Goal: Navigation & Orientation: Find specific page/section

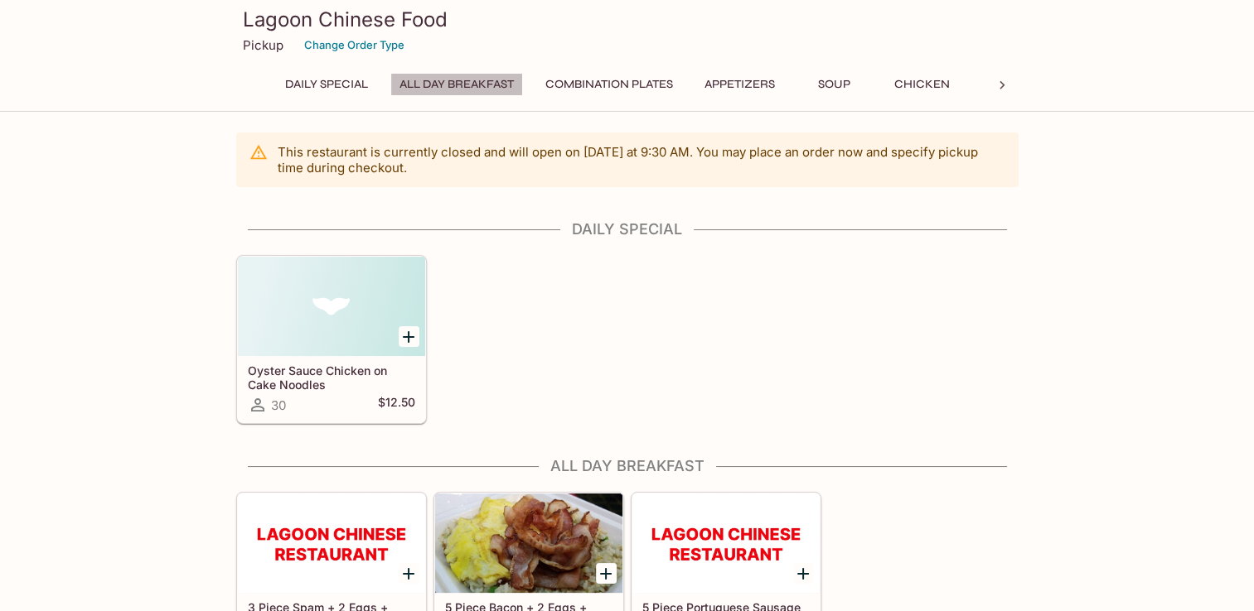
click at [487, 88] on button "All Day Breakfast" at bounding box center [456, 84] width 133 height 23
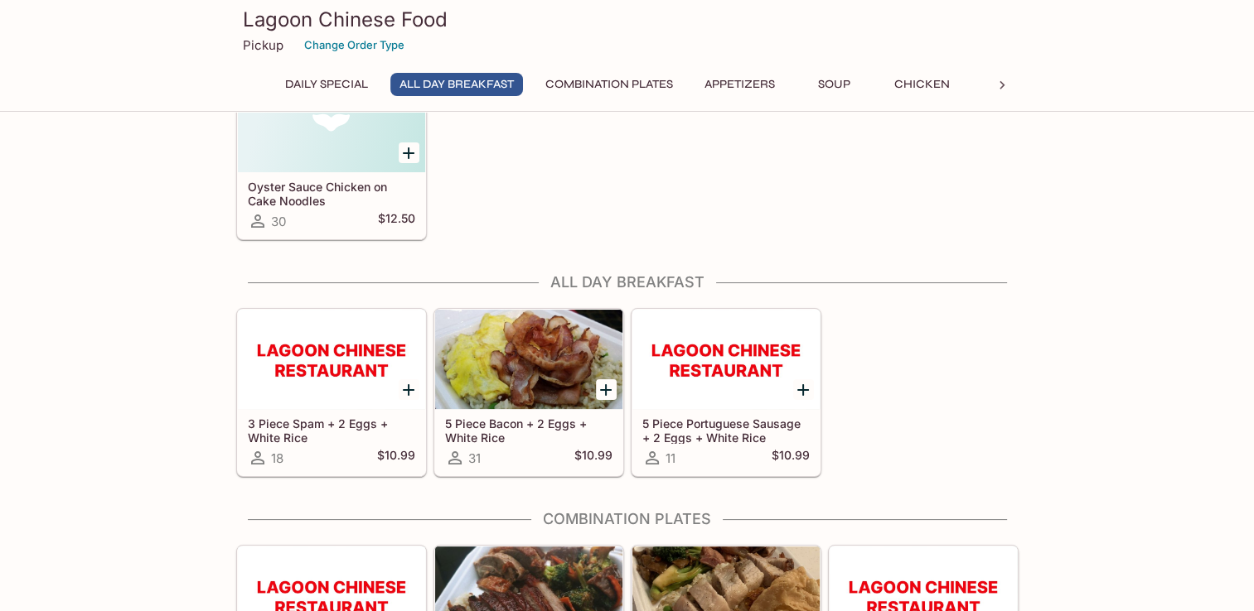
scroll to position [316, 0]
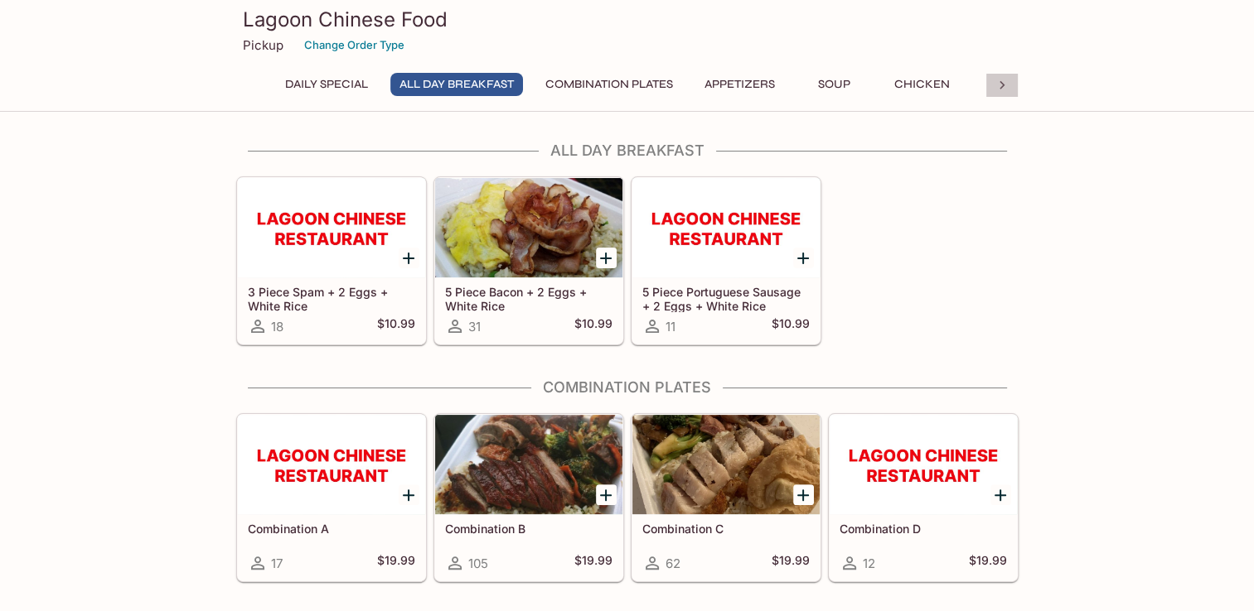
click at [999, 89] on icon at bounding box center [1001, 85] width 17 height 17
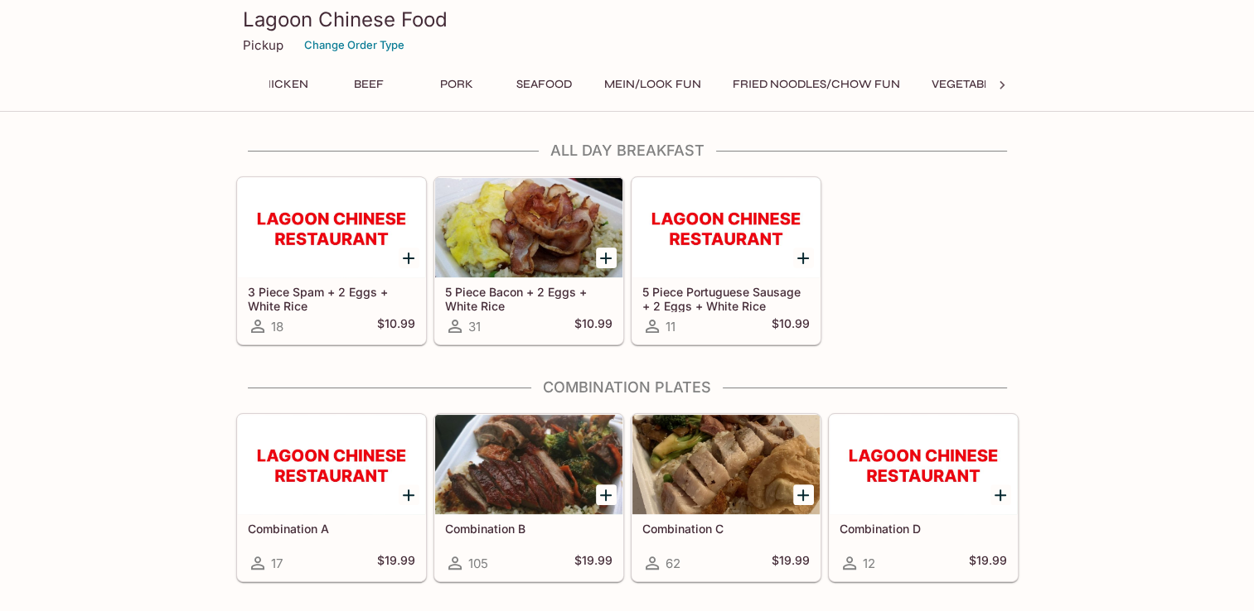
scroll to position [0, 689]
click at [252, 77] on icon at bounding box center [252, 85] width 17 height 17
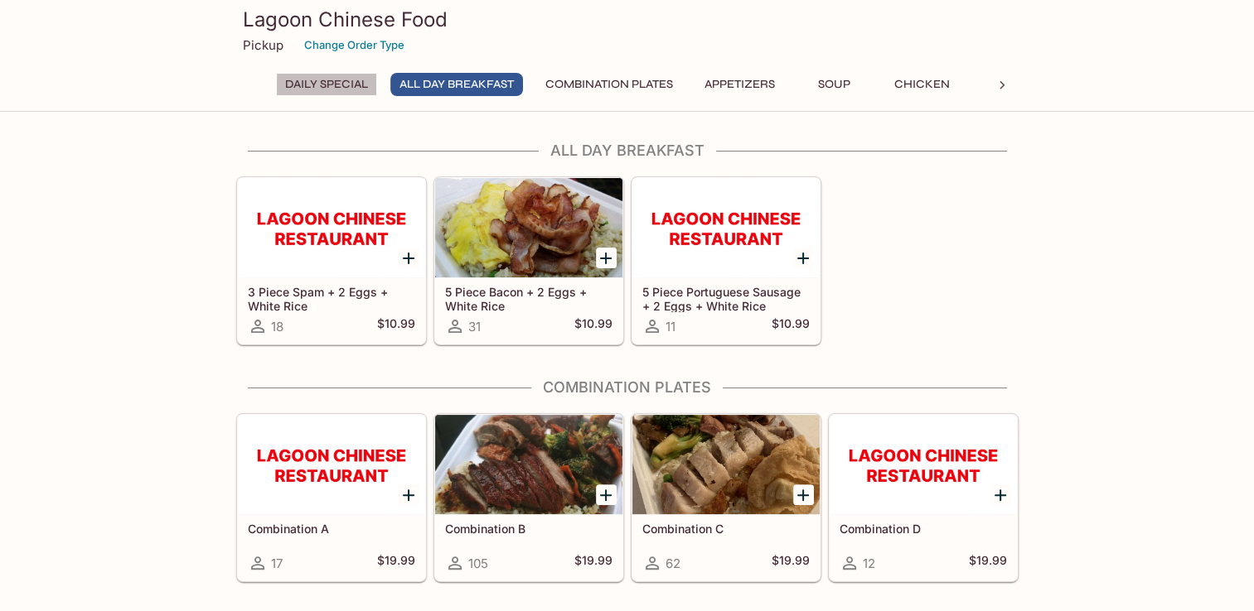
click at [316, 90] on button "Daily Special" at bounding box center [326, 84] width 101 height 23
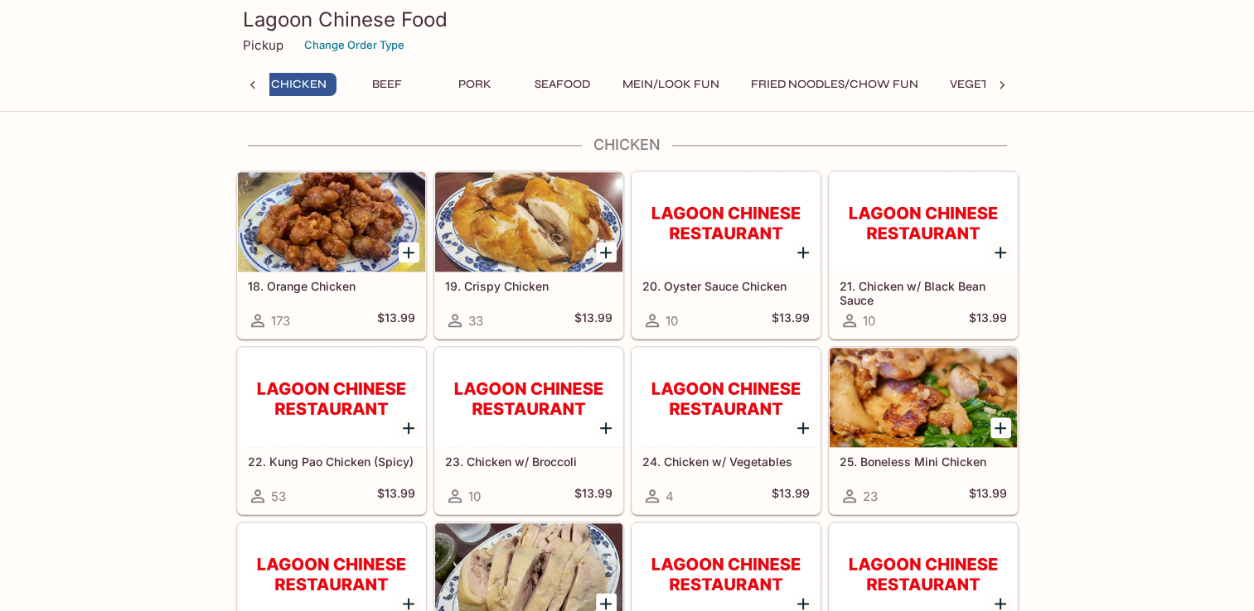
scroll to position [1786, 0]
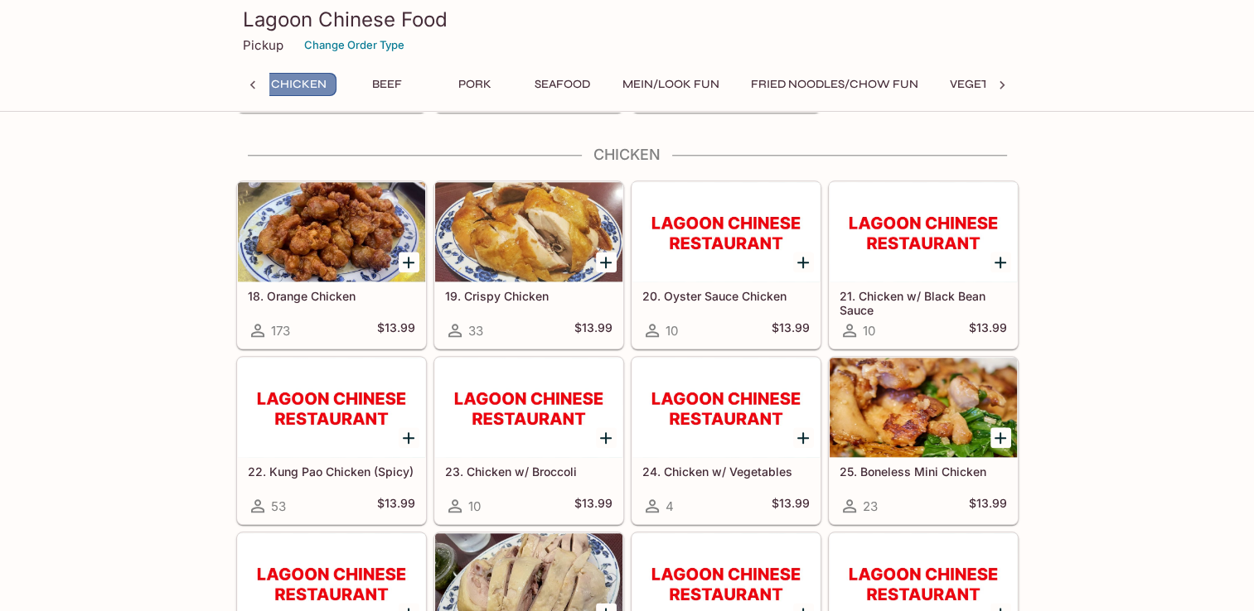
click at [301, 86] on button "Chicken" at bounding box center [299, 84] width 75 height 23
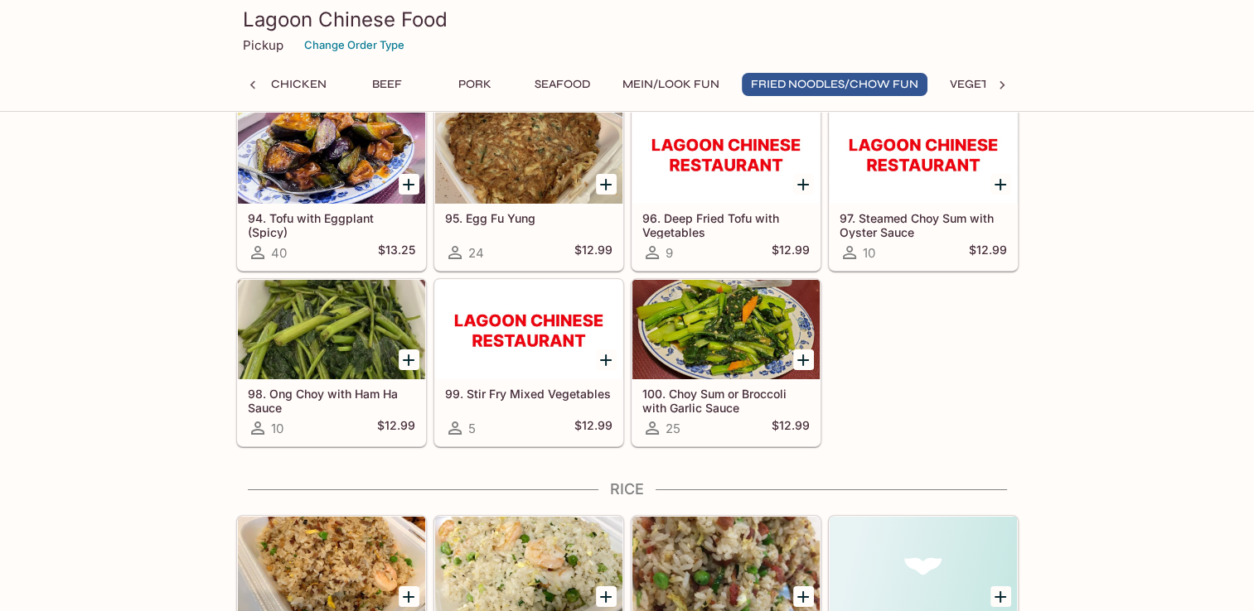
scroll to position [0, 0]
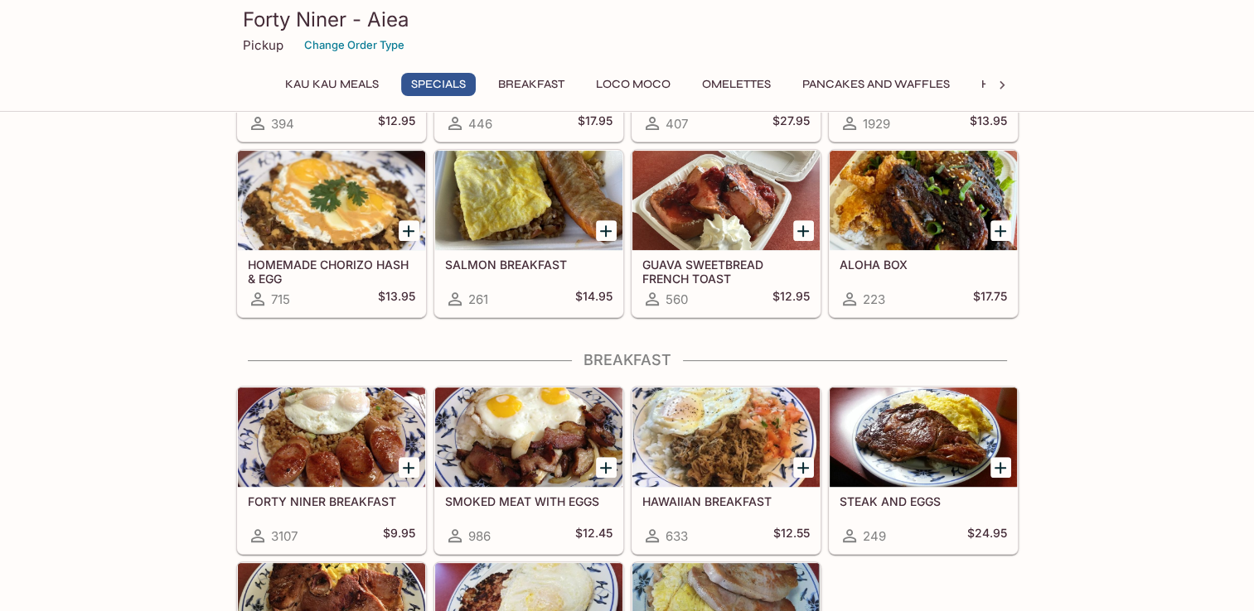
scroll to position [619, 0]
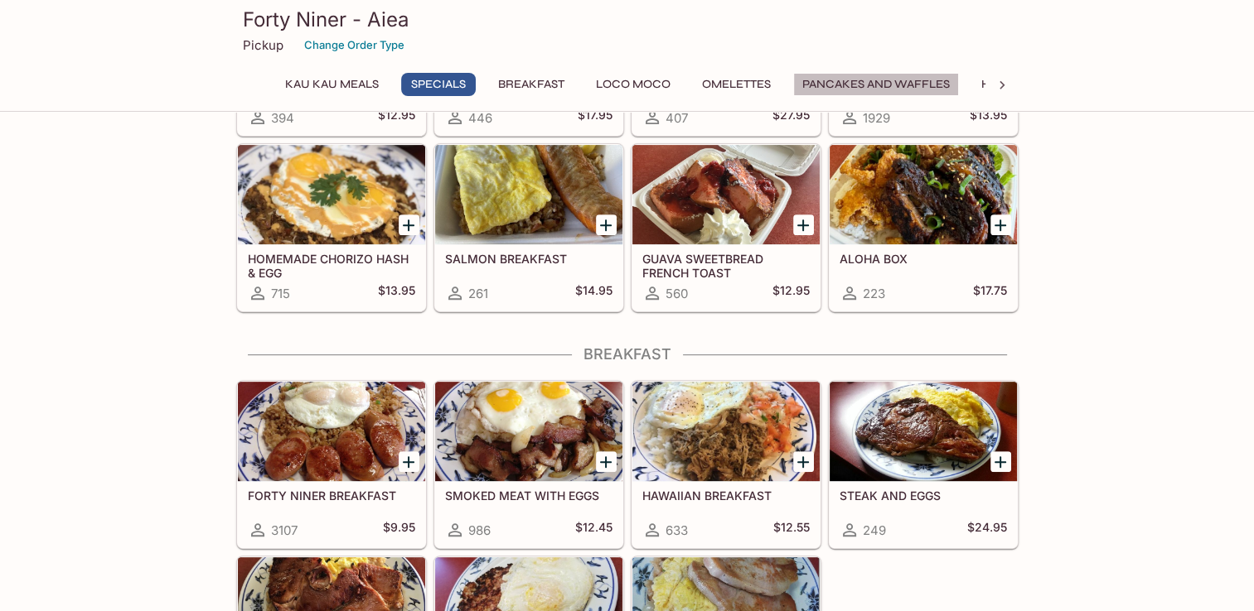
click at [911, 85] on button "Pancakes and Waffles" at bounding box center [876, 84] width 166 height 23
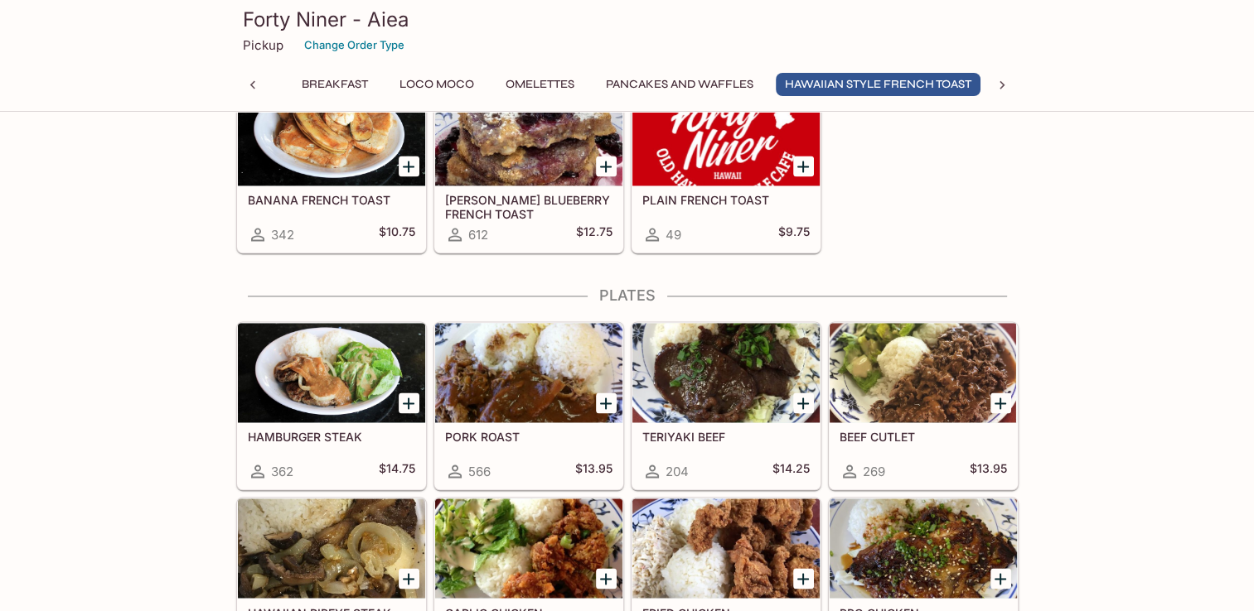
scroll to position [2568, 0]
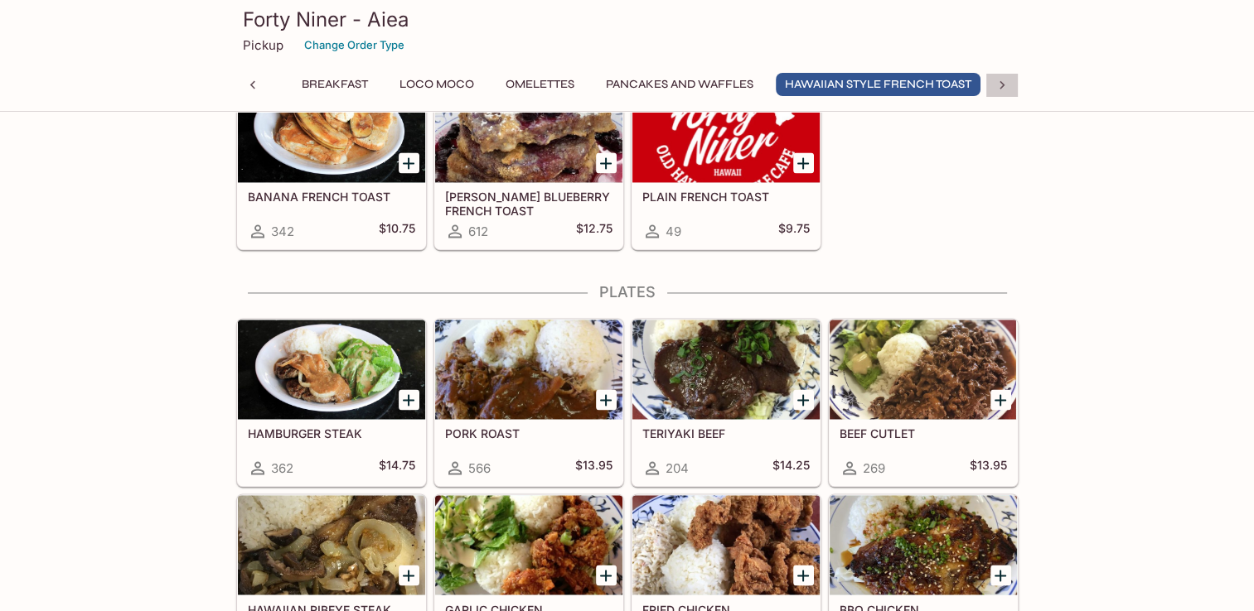
click at [994, 88] on icon at bounding box center [1001, 85] width 17 height 17
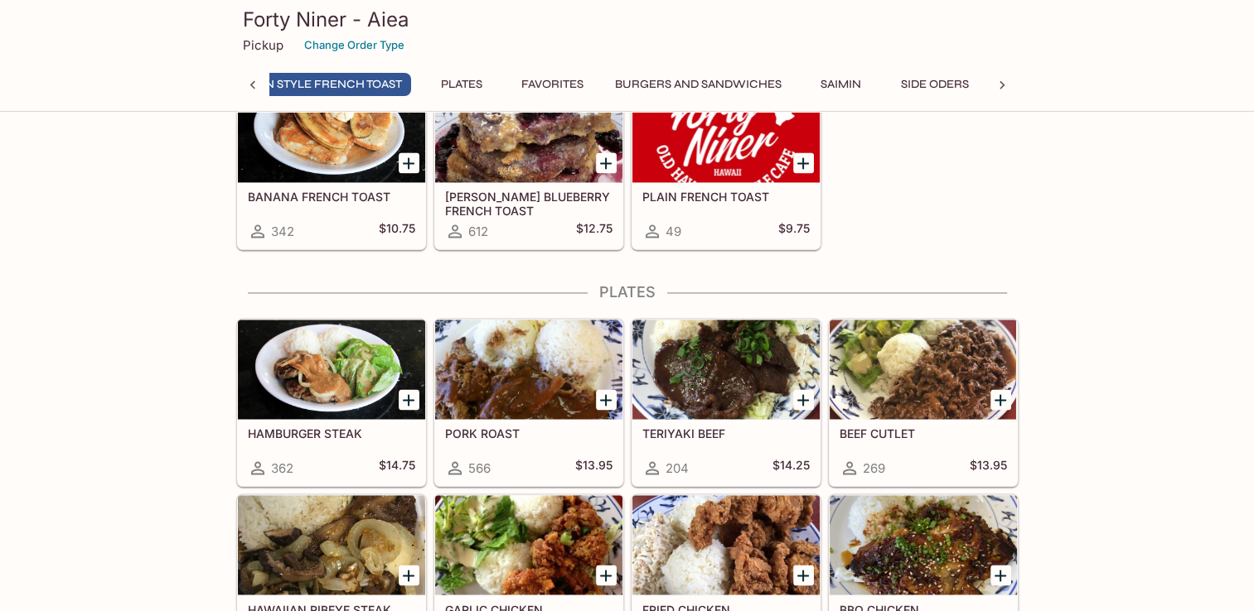
scroll to position [0, 806]
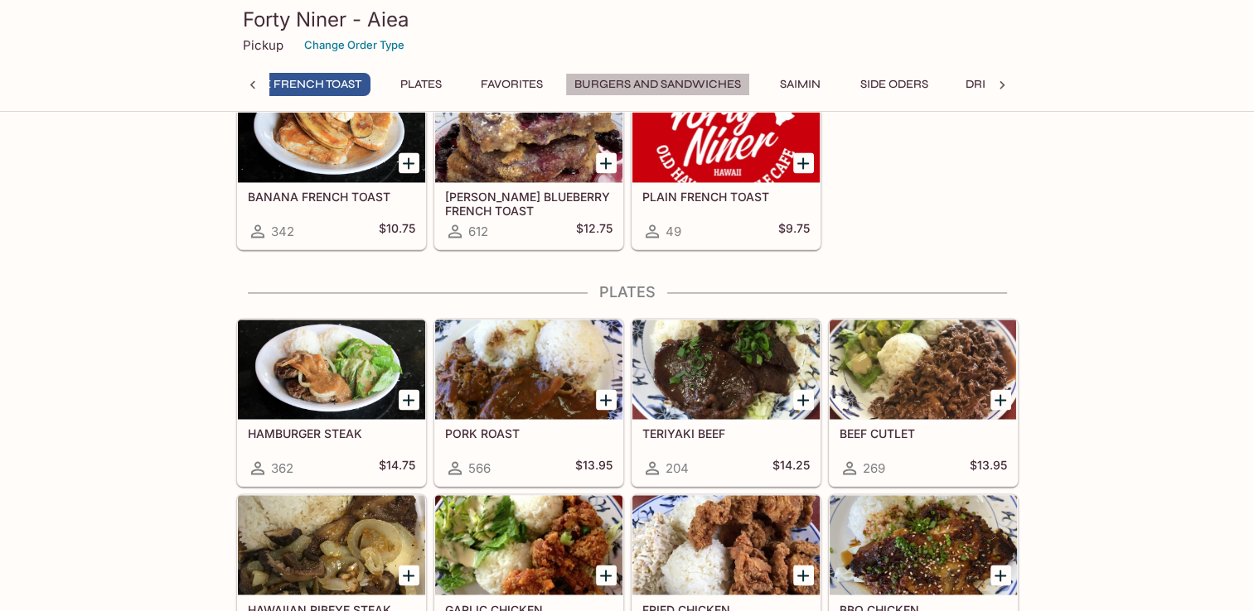
click at [700, 76] on button "Burgers and Sandwiches" at bounding box center [657, 84] width 185 height 23
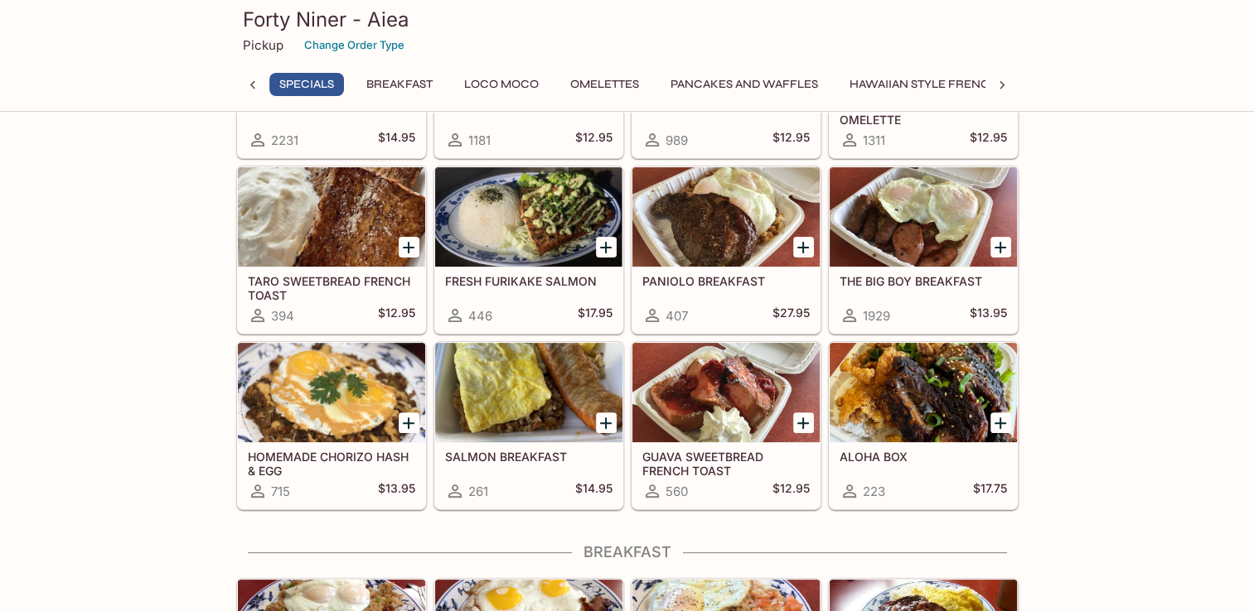
scroll to position [0, 132]
